Goal: Information Seeking & Learning: Learn about a topic

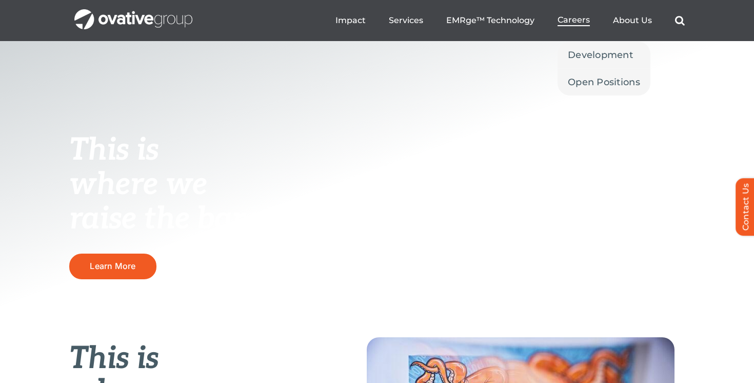
click at [569, 22] on span "Careers" at bounding box center [574, 20] width 32 height 10
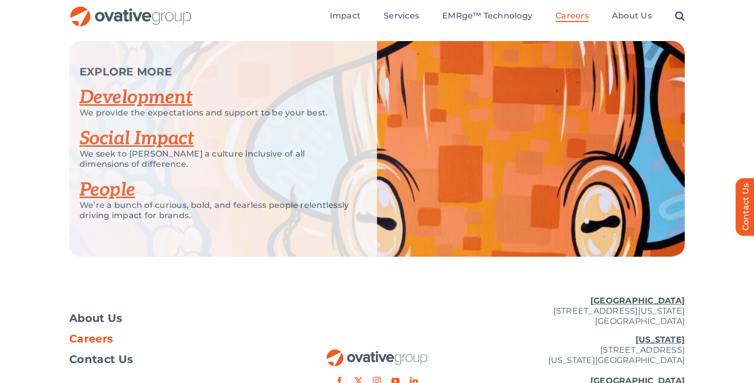
scroll to position [1996, 0]
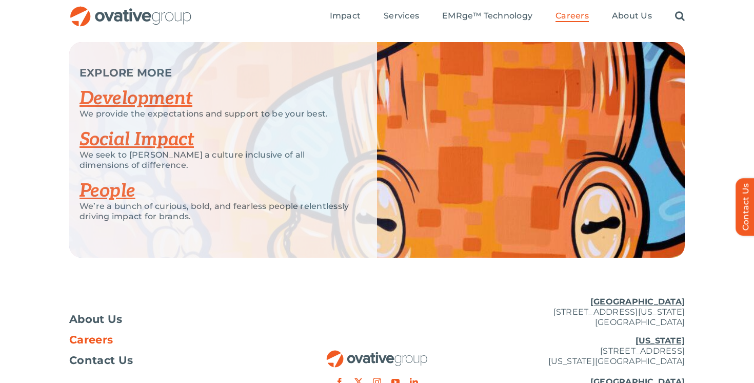
click at [144, 100] on link "Development" at bounding box center [136, 98] width 113 height 23
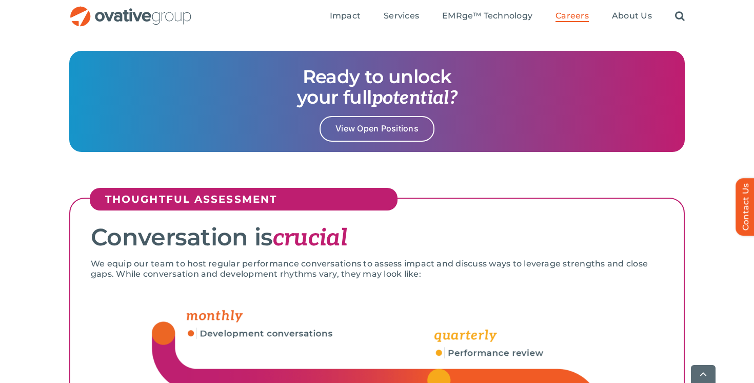
scroll to position [1402, 0]
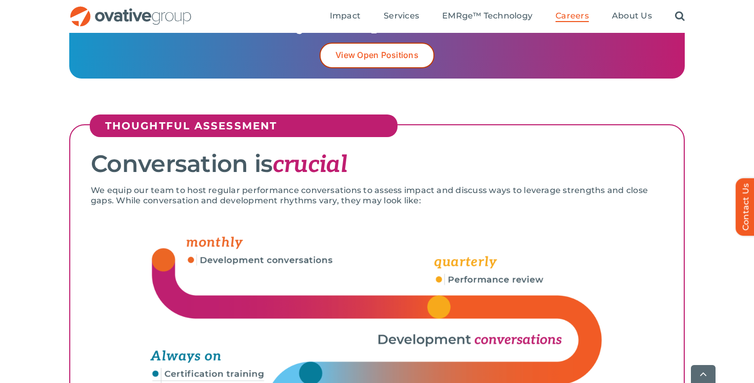
click at [361, 58] on span "View Open Positions" at bounding box center [376, 55] width 83 height 10
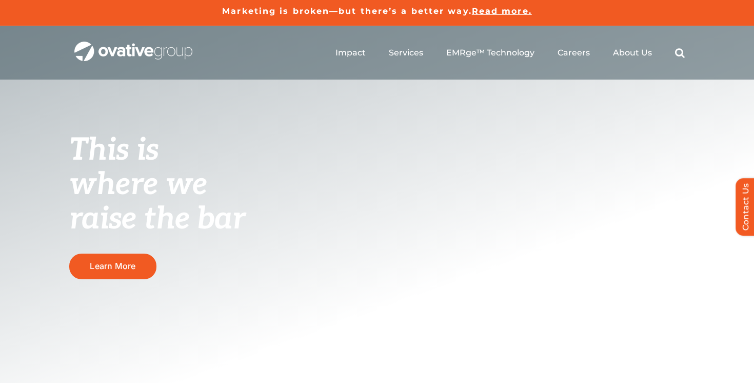
click at [537, 134] on div "This is where we raise the bar Learn More" at bounding box center [377, 244] width 754 height 436
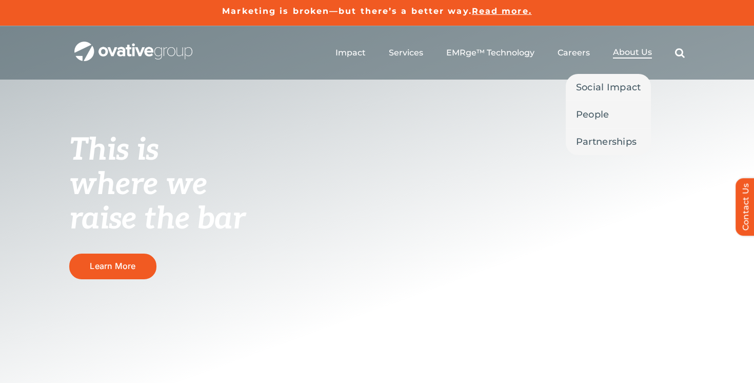
click at [633, 51] on span "About Us" at bounding box center [632, 52] width 39 height 10
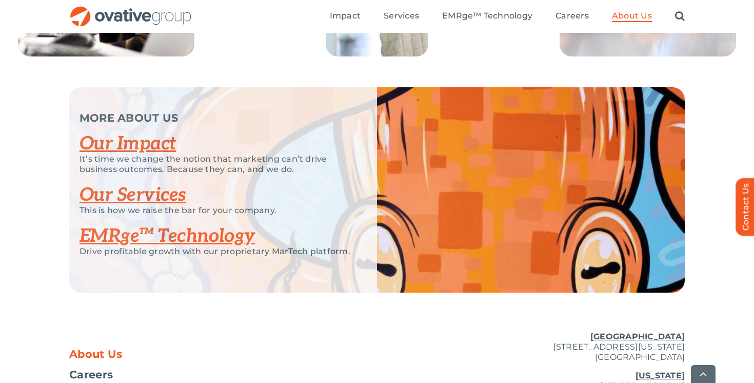
scroll to position [2107, 0]
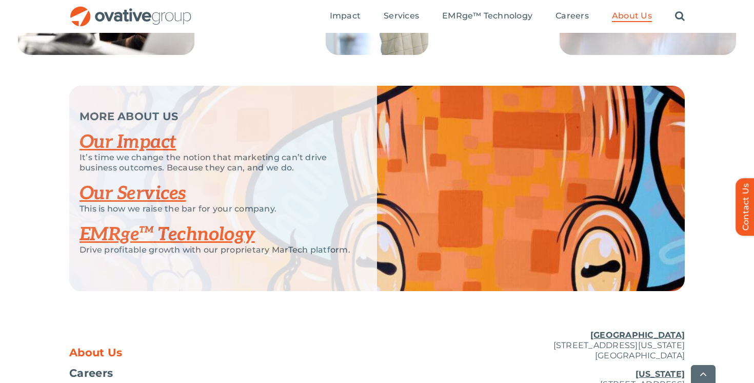
click at [142, 153] on link "Our Impact" at bounding box center [128, 142] width 97 height 23
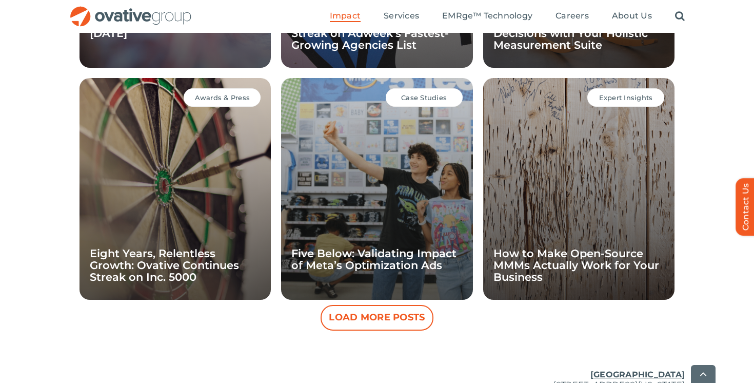
scroll to position [993, 0]
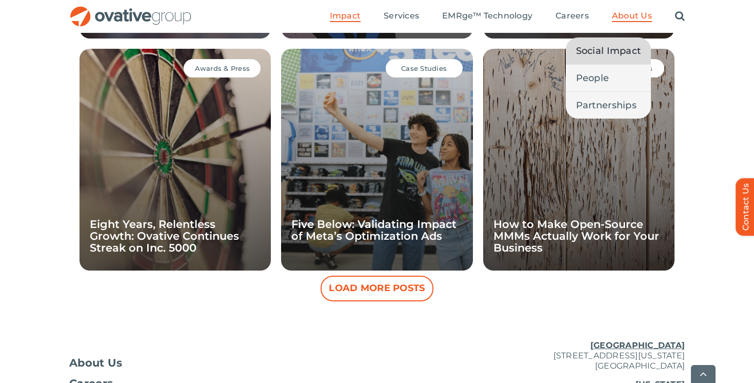
click at [613, 53] on span "Social Impact" at bounding box center [608, 51] width 65 height 14
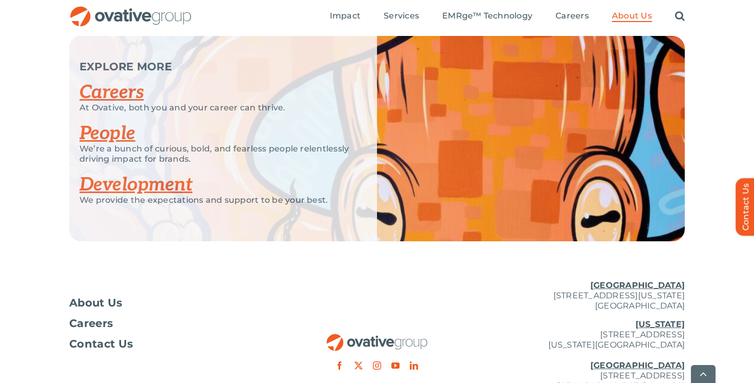
scroll to position [2004, 0]
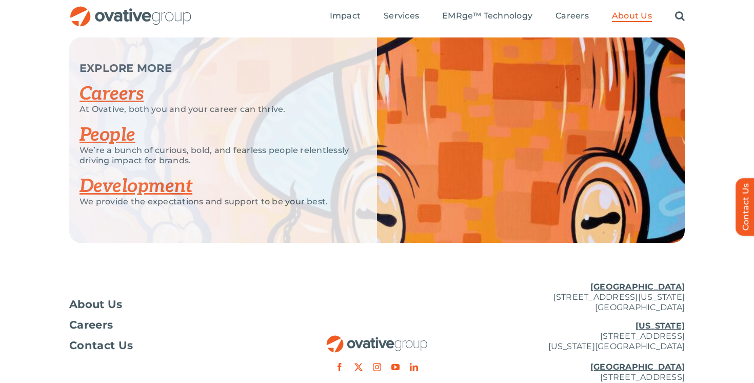
click at [176, 181] on link "Development" at bounding box center [136, 186] width 113 height 23
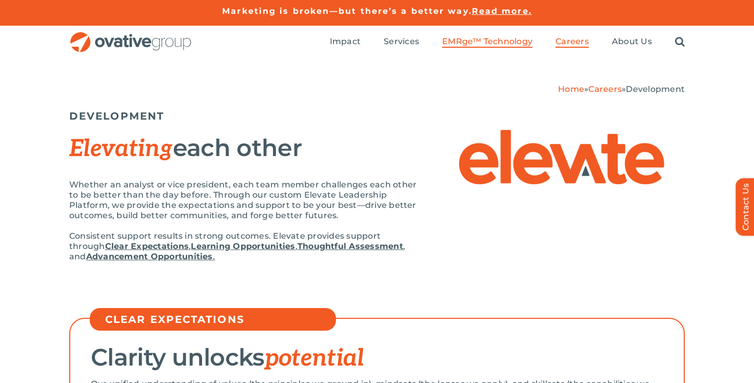
click at [463, 42] on span "EMRge™ Technology" at bounding box center [487, 41] width 90 height 10
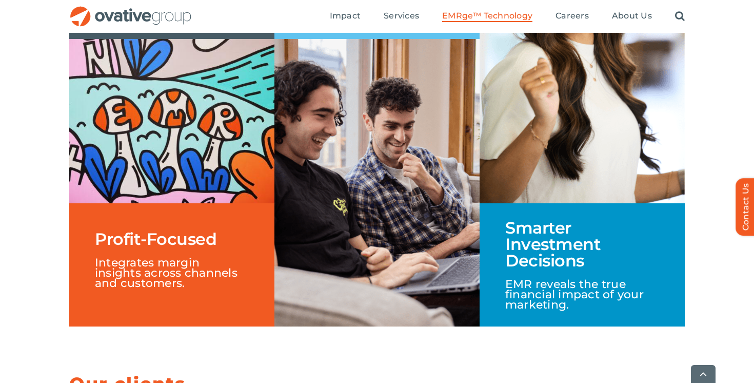
scroll to position [1757, 0]
